Goal: Information Seeking & Learning: Learn about a topic

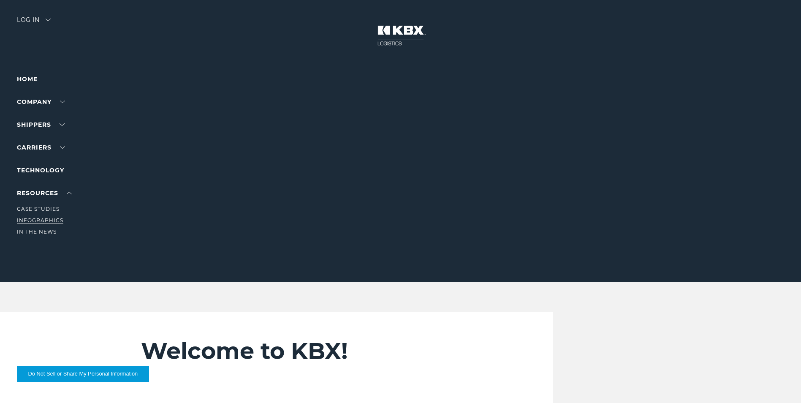
click at [43, 221] on link "Infographics" at bounding box center [40, 220] width 46 height 6
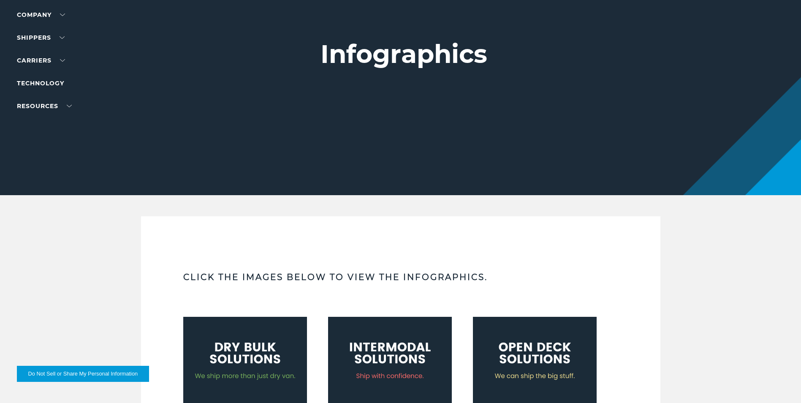
scroll to position [84, 0]
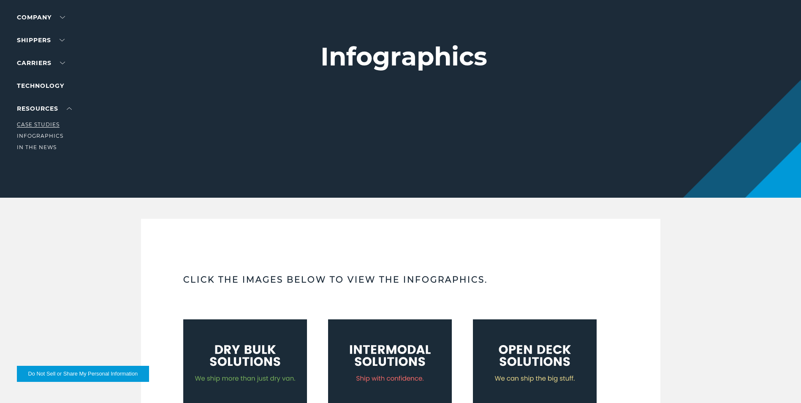
click at [46, 125] on link "Case Studies" at bounding box center [38, 124] width 43 height 6
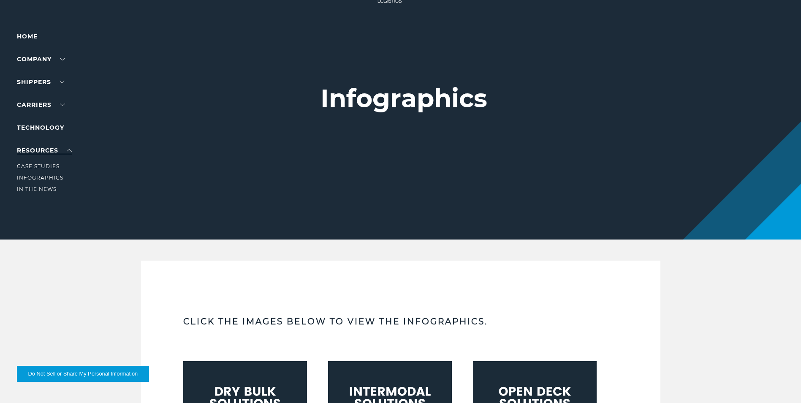
scroll to position [42, 0]
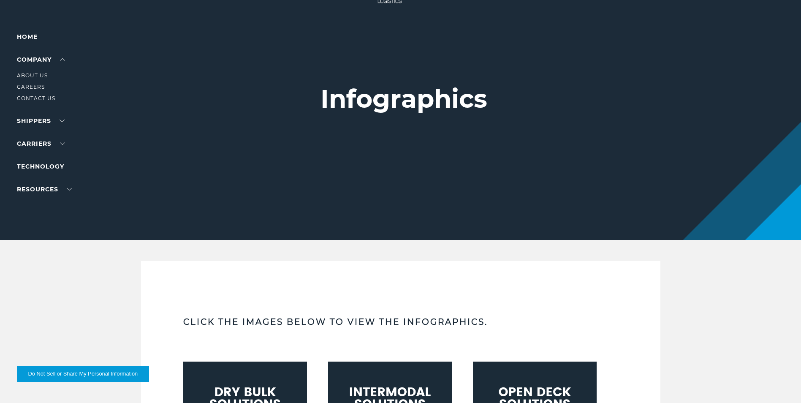
click at [36, 95] on li "Contact Us" at bounding box center [54, 98] width 74 height 9
click at [36, 98] on link "Contact Us" at bounding box center [36, 98] width 38 height 6
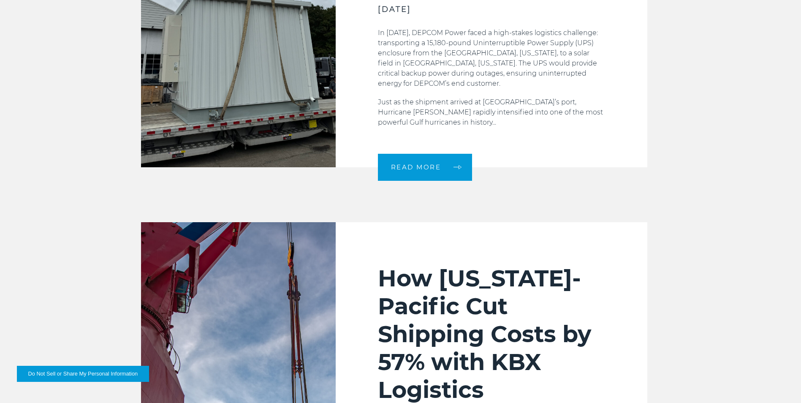
scroll to position [422, 0]
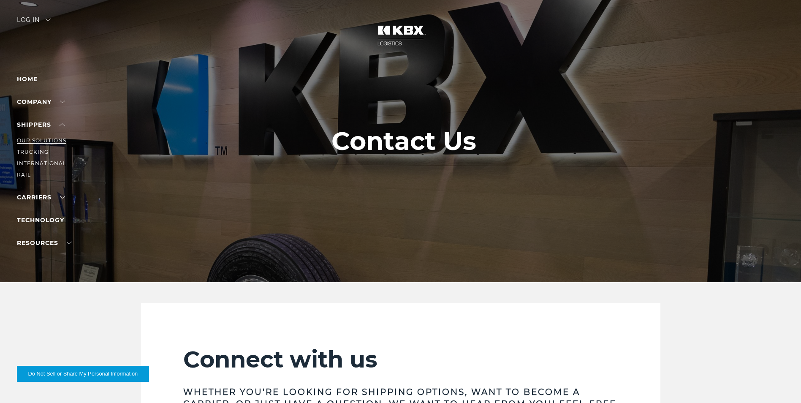
click at [46, 139] on link "Our Solutions" at bounding box center [41, 140] width 49 height 6
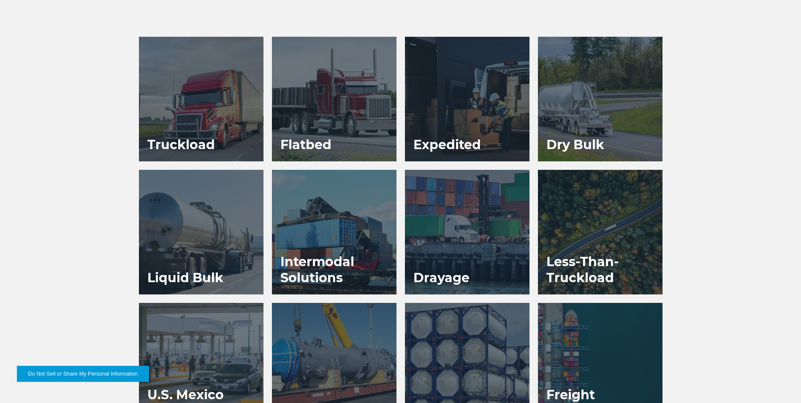
scroll to position [465, 0]
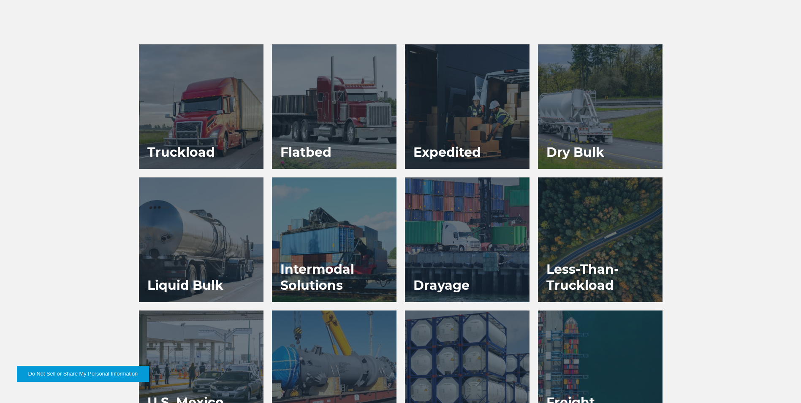
click at [459, 251] on div at bounding box center [467, 239] width 125 height 125
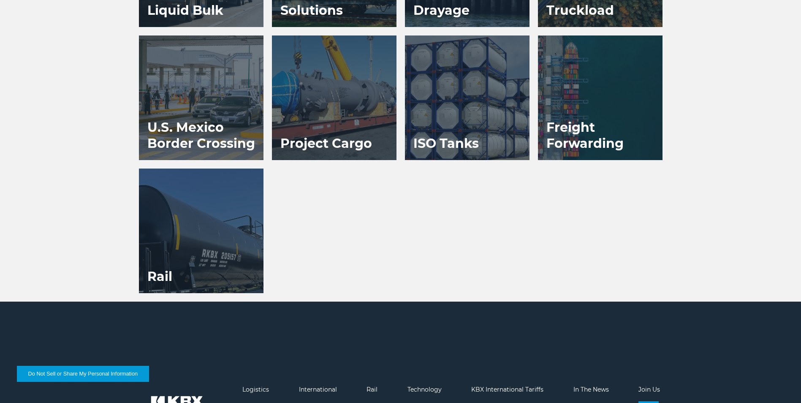
scroll to position [820, 0]
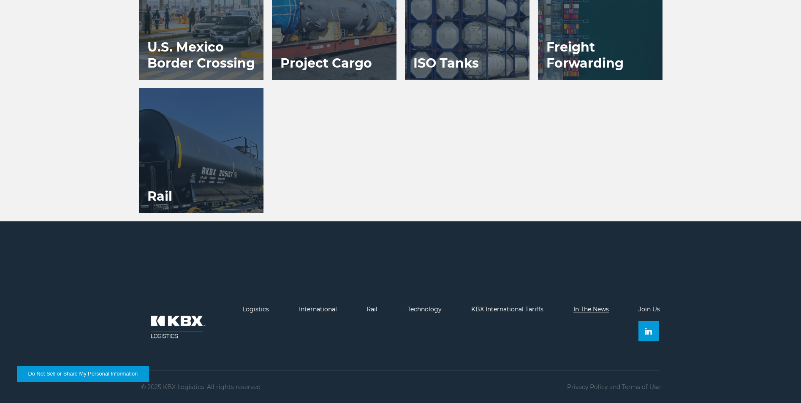
click at [595, 310] on link "In The News" at bounding box center [591, 309] width 35 height 8
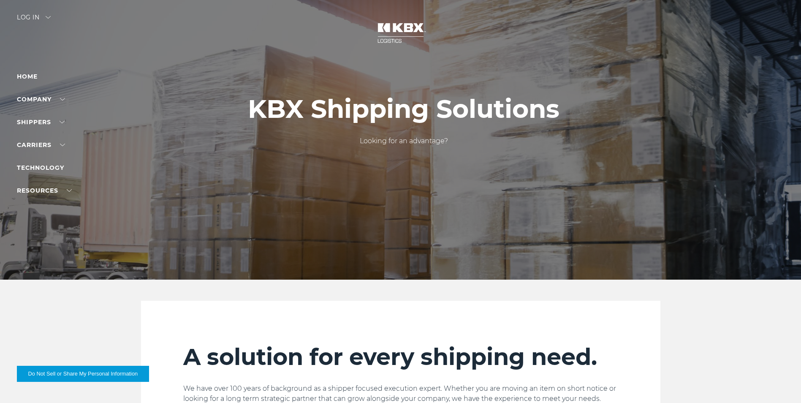
scroll to position [0, 0]
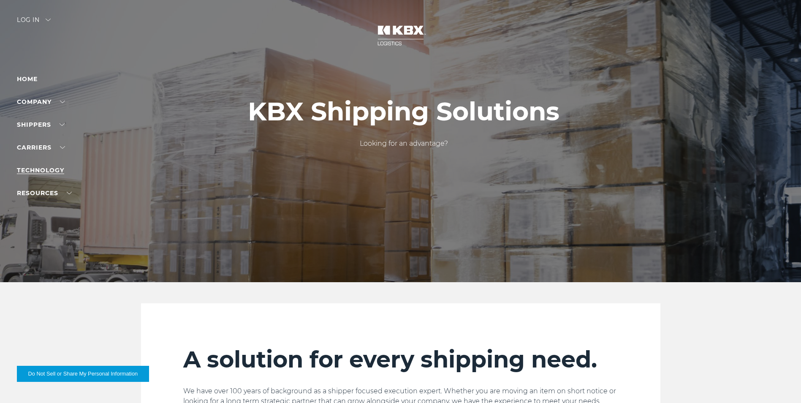
click at [45, 172] on link "Technology" at bounding box center [40, 170] width 47 height 8
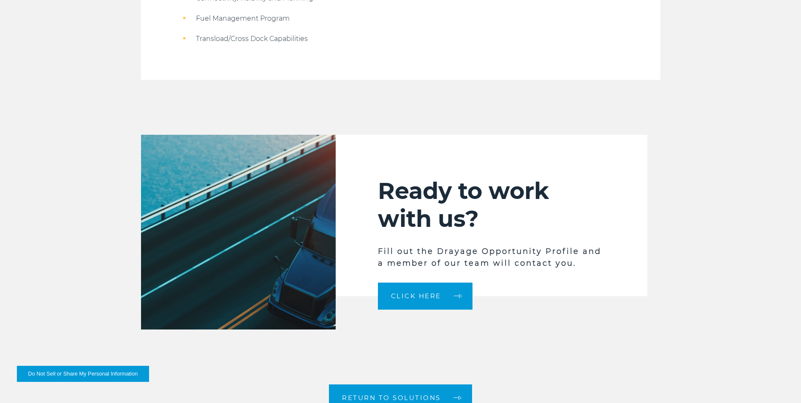
scroll to position [1183, 0]
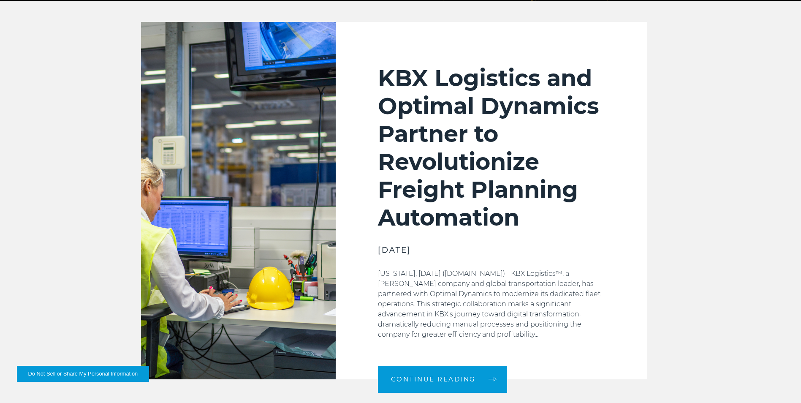
scroll to position [296, 0]
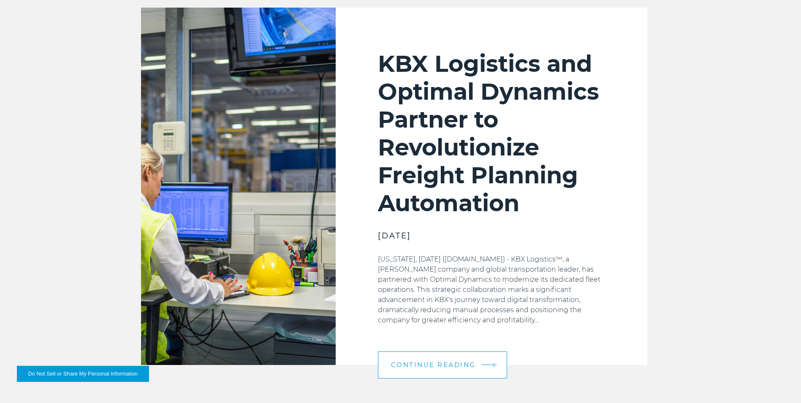
click at [416, 368] on span "Continue Reading" at bounding box center [433, 365] width 85 height 6
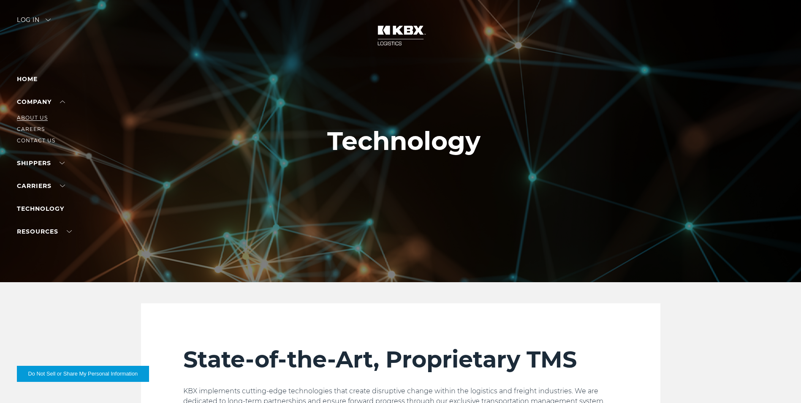
click at [34, 118] on link "About Us" at bounding box center [32, 117] width 31 height 6
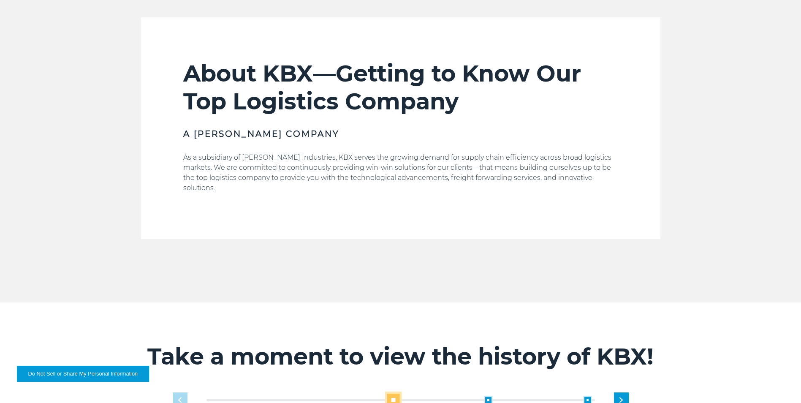
scroll to position [169, 0]
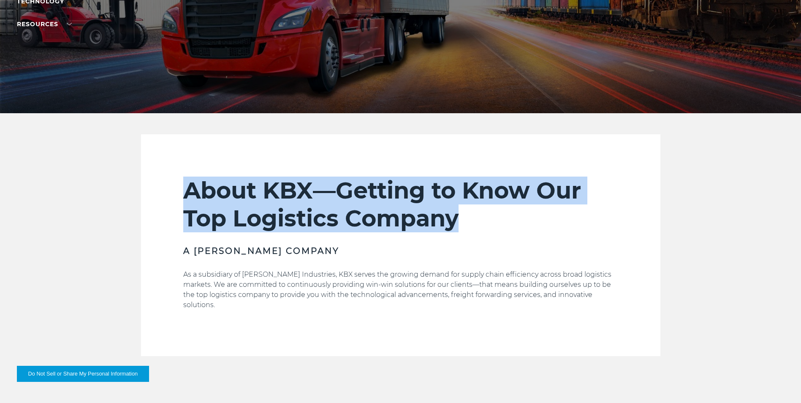
drag, startPoint x: 188, startPoint y: 191, endPoint x: 473, endPoint y: 228, distance: 287.6
click at [473, 228] on h2 "About KBX—Getting to Know Our Top Logistics Company" at bounding box center [400, 205] width 435 height 56
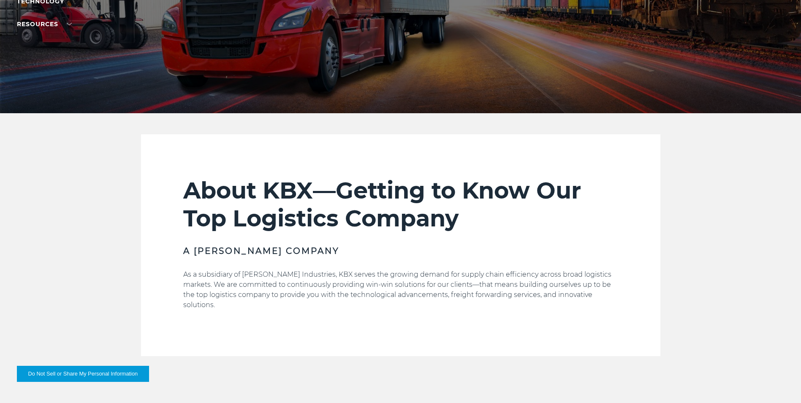
click at [325, 243] on div "About KBX—Getting to Know Our Top Logistics Company A Koch Company As a subsidi…" at bounding box center [400, 267] width 435 height 180
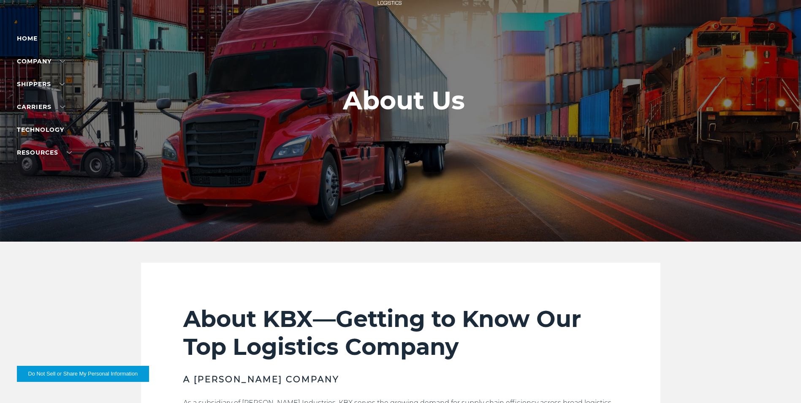
scroll to position [0, 0]
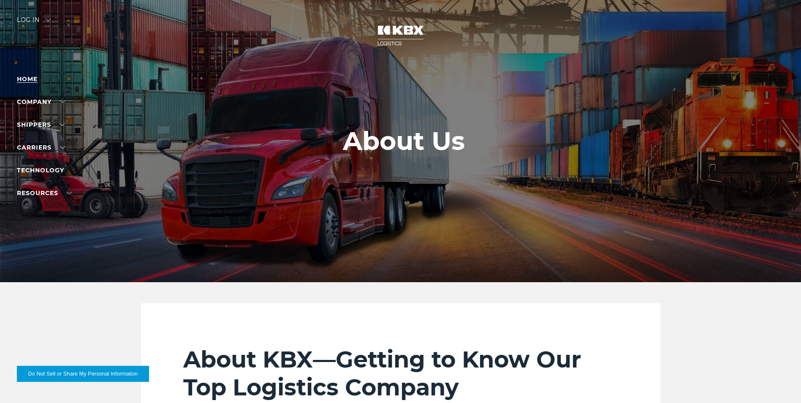
click at [31, 79] on link "Home" at bounding box center [27, 79] width 21 height 8
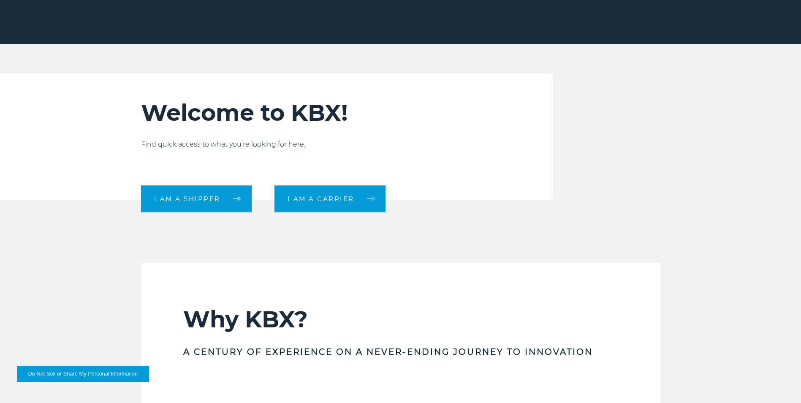
scroll to position [253, 0]
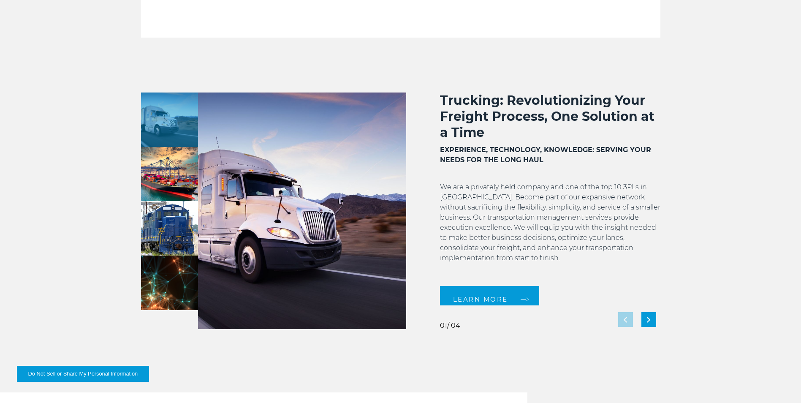
scroll to position [676, 0]
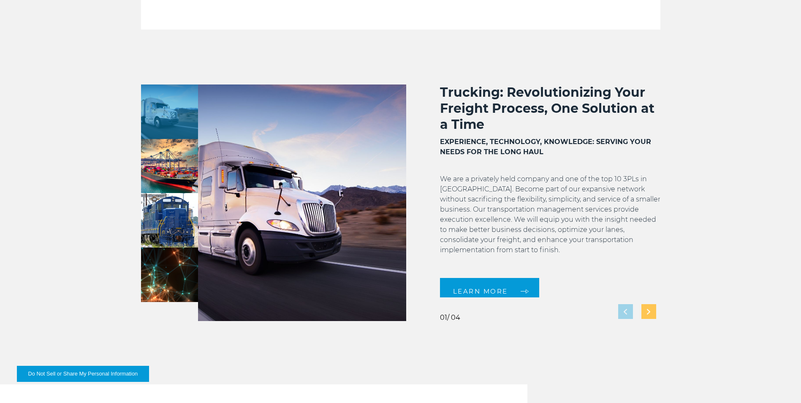
click at [652, 315] on div "Next slide" at bounding box center [649, 311] width 15 height 15
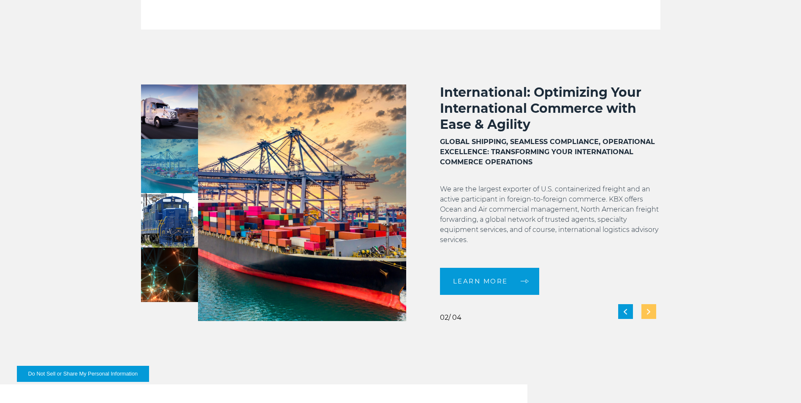
click at [647, 315] on div "Next slide" at bounding box center [649, 311] width 15 height 15
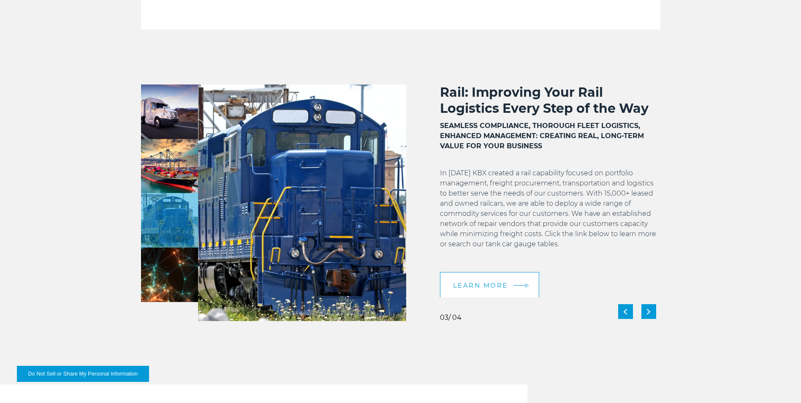
click at [509, 286] on link "LEARN MORE" at bounding box center [489, 285] width 99 height 27
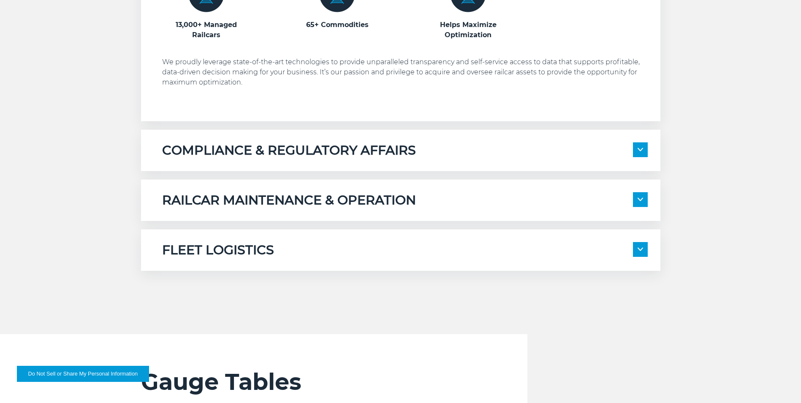
scroll to position [676, 0]
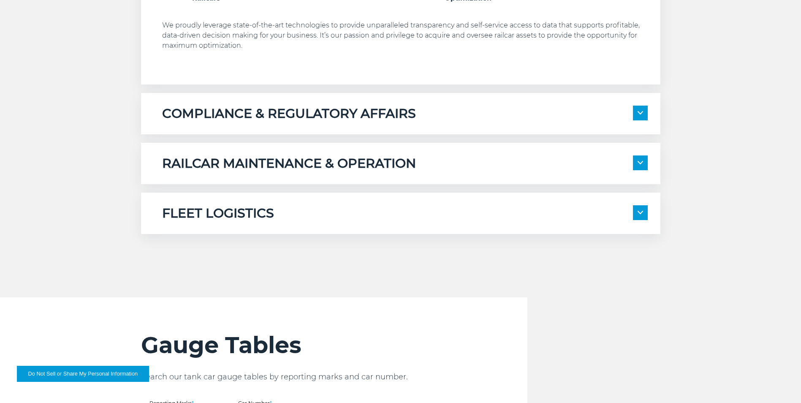
click at [638, 163] on img at bounding box center [640, 162] width 5 height 3
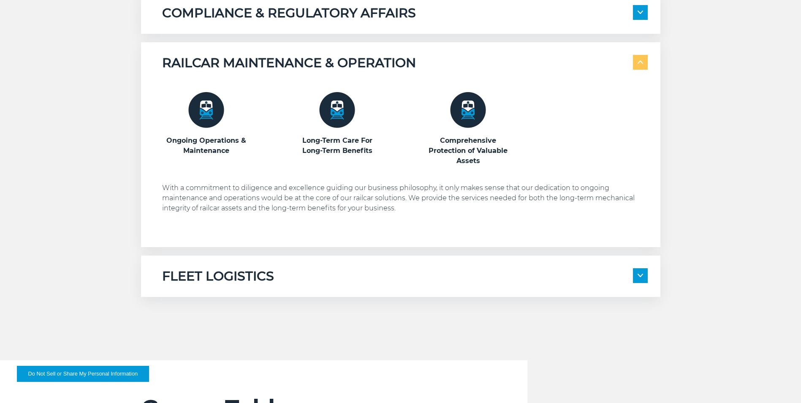
scroll to position [803, 0]
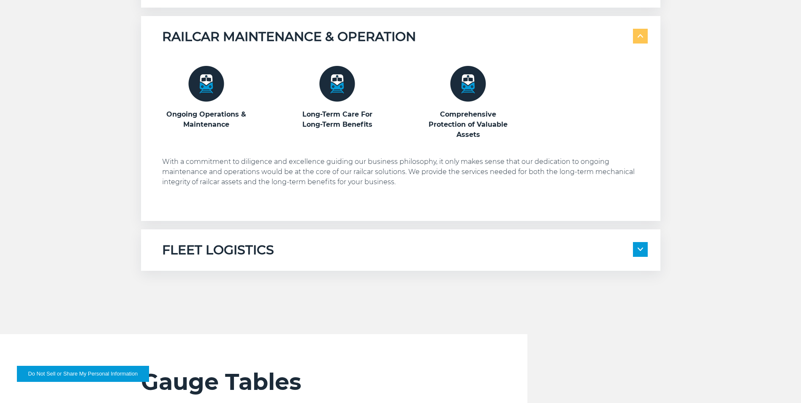
click at [642, 252] on span at bounding box center [640, 249] width 15 height 15
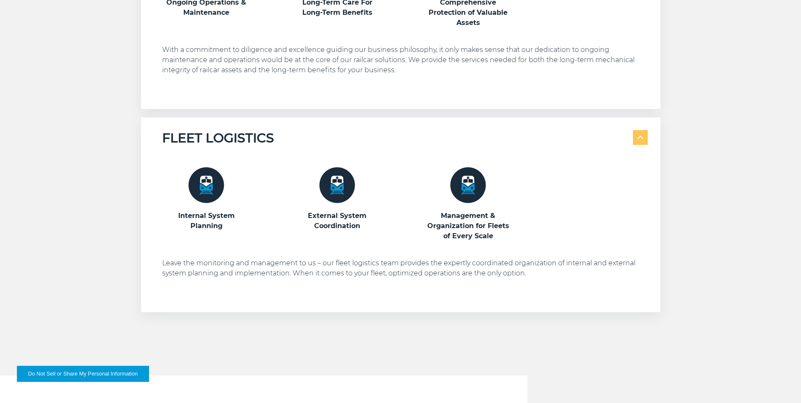
scroll to position [929, 0]
